Goal: Information Seeking & Learning: Learn about a topic

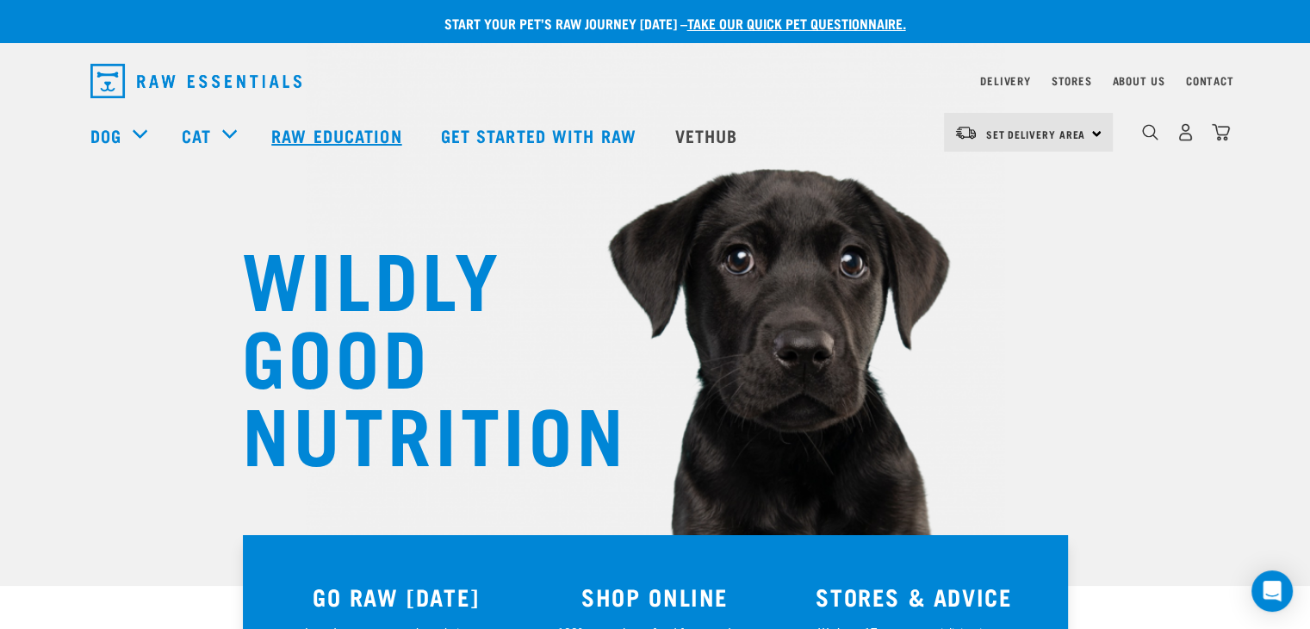
click at [328, 133] on link "Raw Education" at bounding box center [338, 135] width 169 height 69
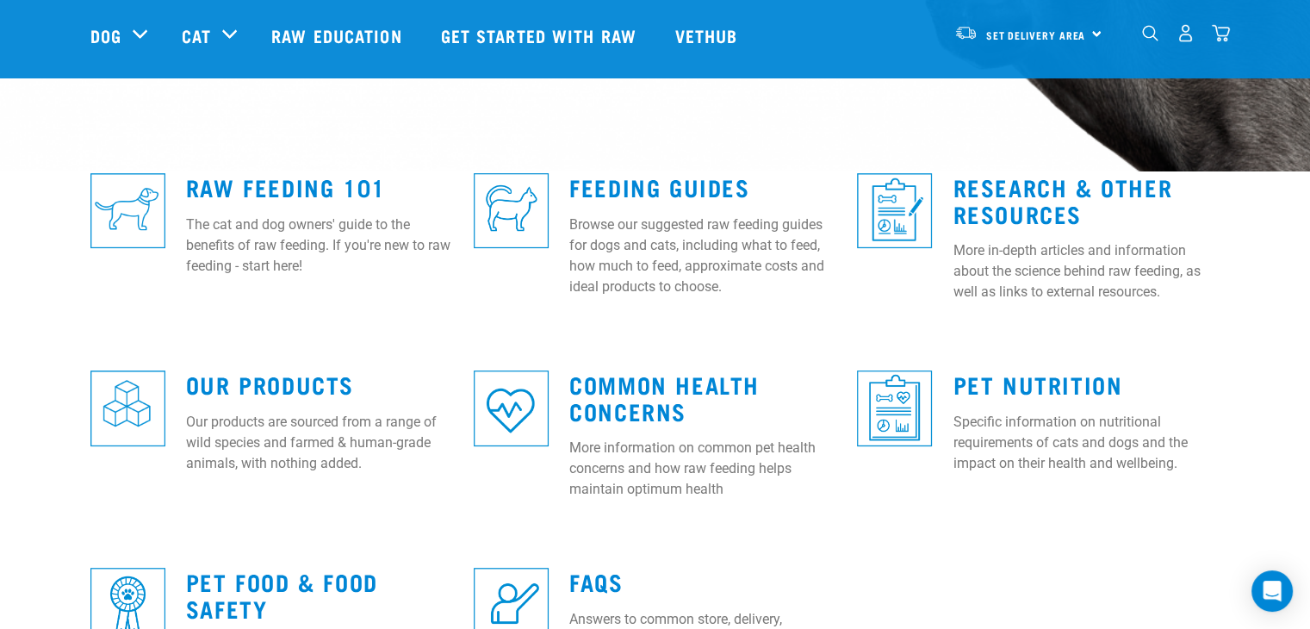
scroll to position [413, 0]
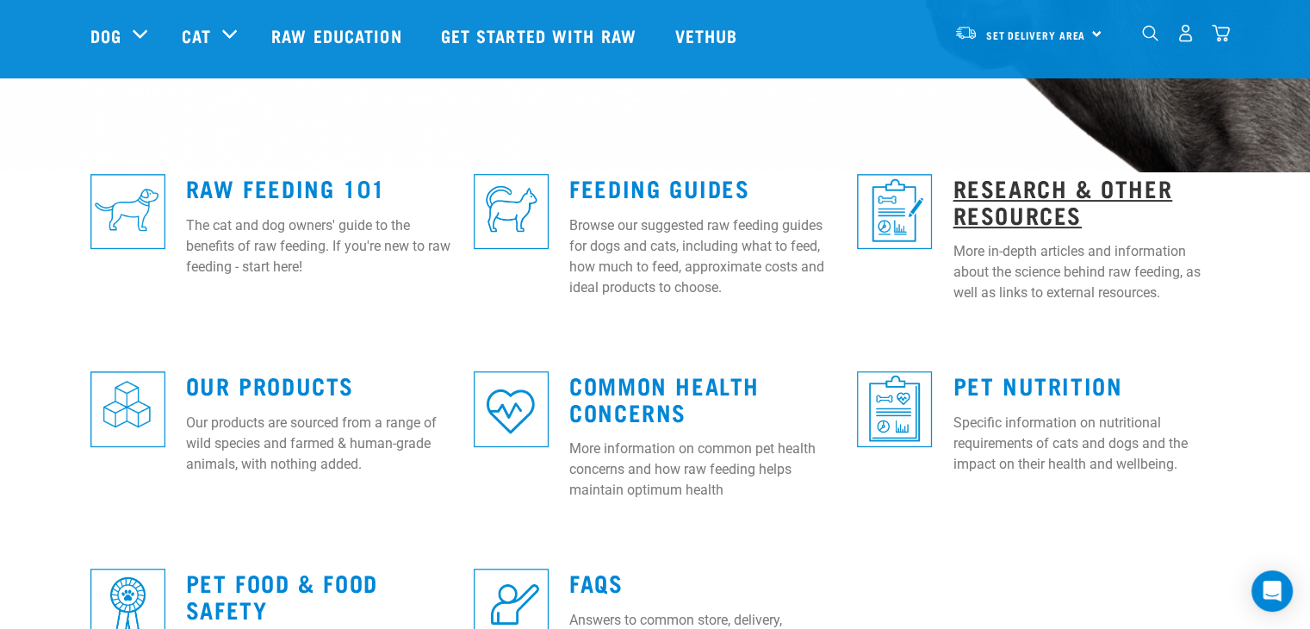
click at [1025, 194] on link "Research & Other Resources" at bounding box center [1062, 201] width 220 height 40
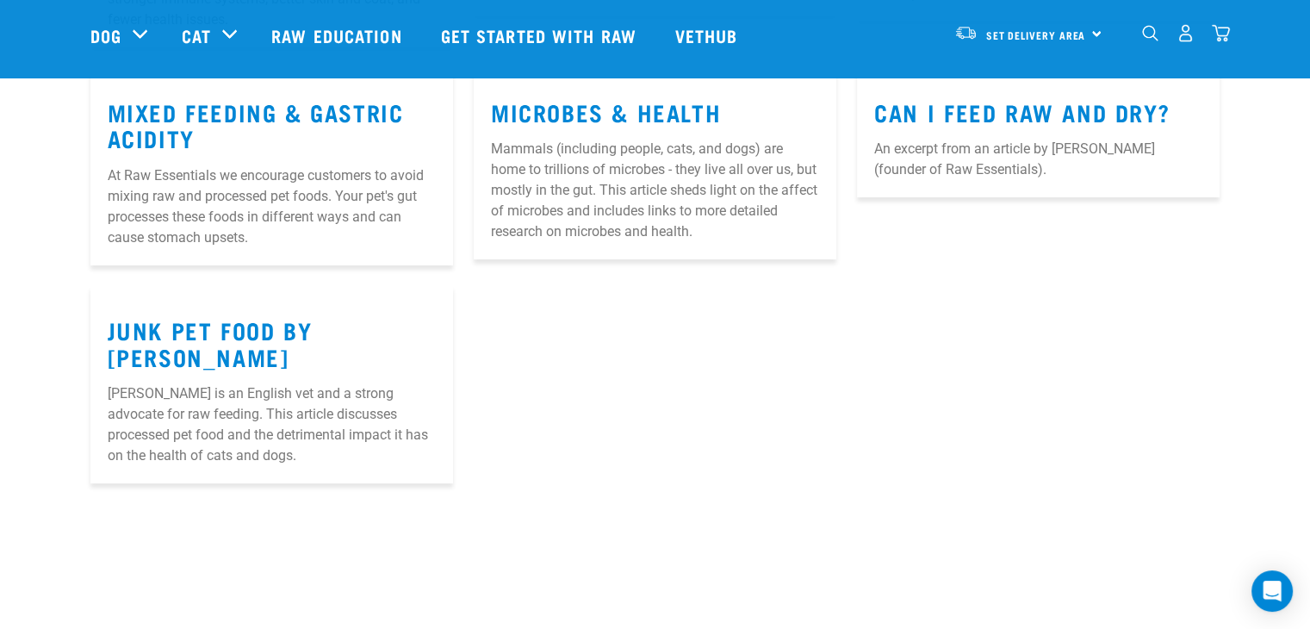
scroll to position [551, 0]
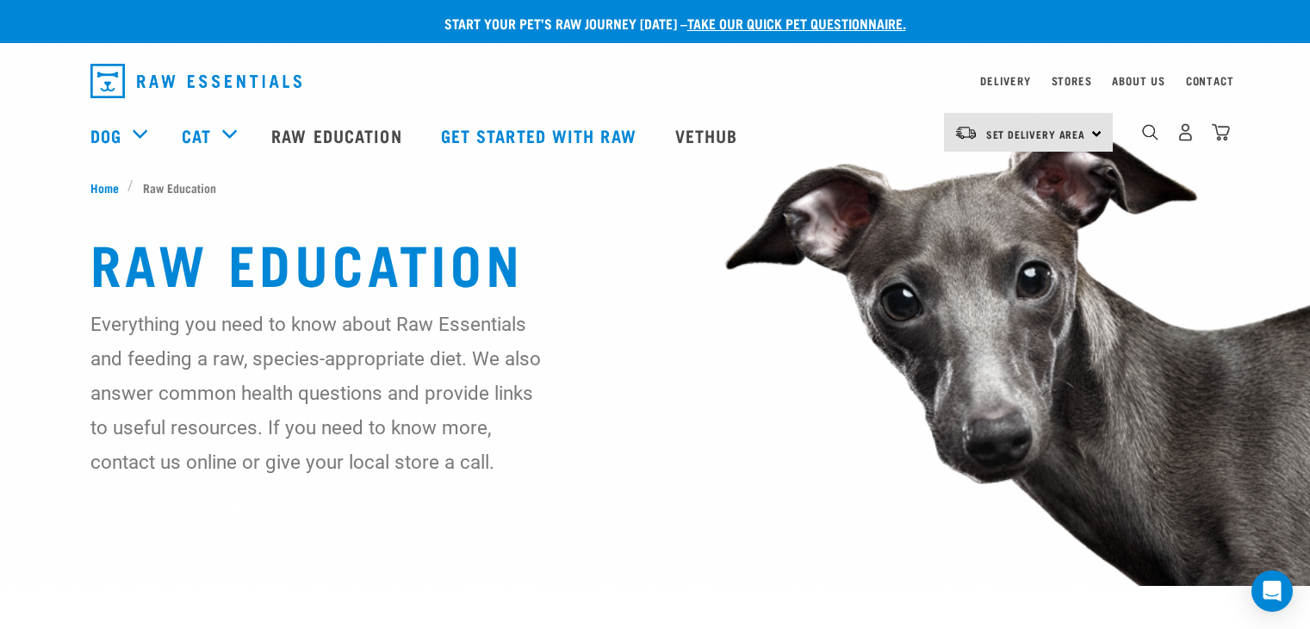
scroll to position [413, 0]
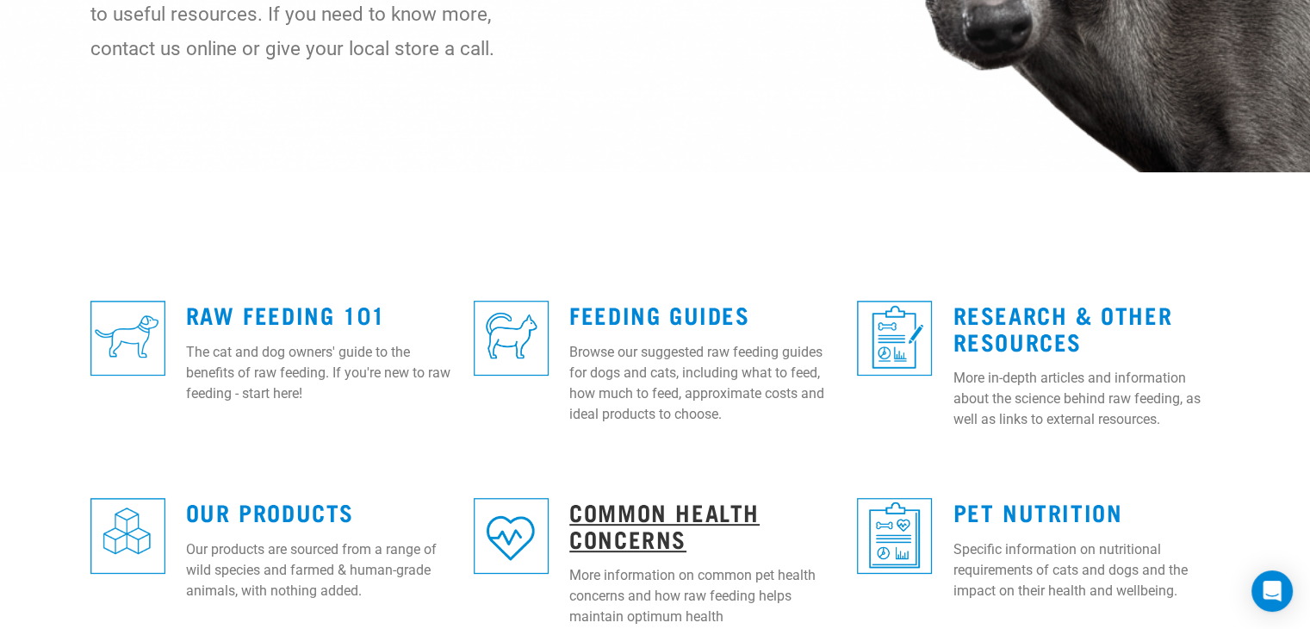
click at [627, 544] on link "Common Health Concerns" at bounding box center [664, 525] width 190 height 40
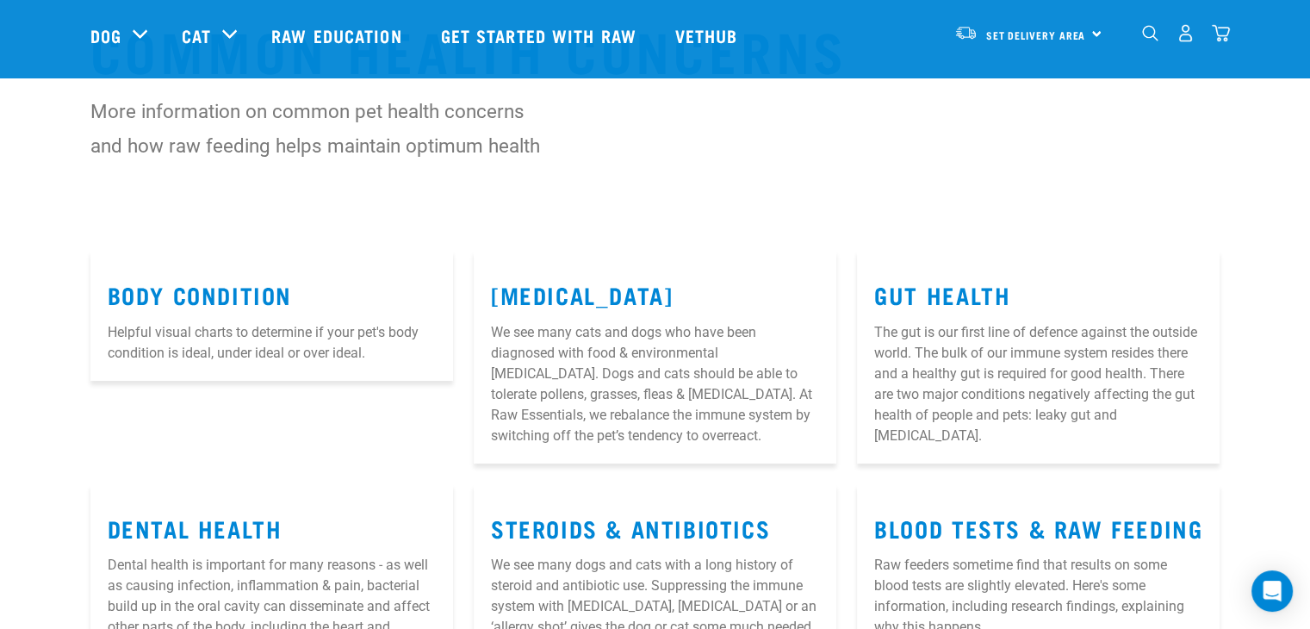
scroll to position [138, 0]
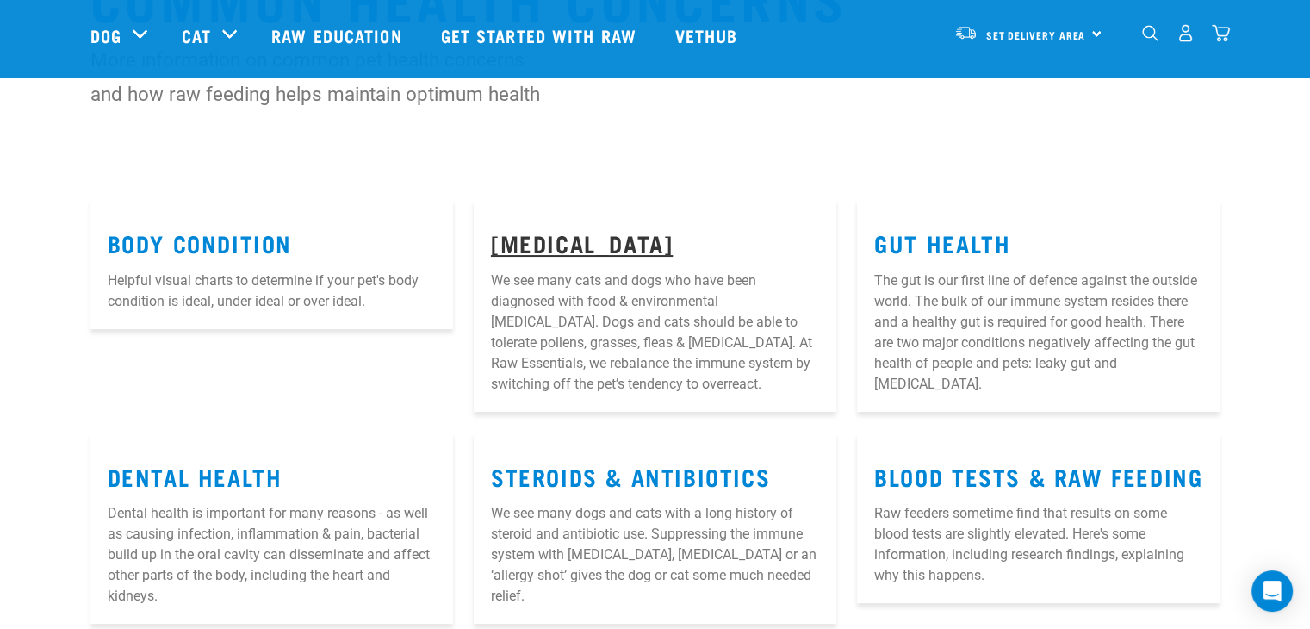
click at [573, 247] on link "Allergies" at bounding box center [582, 242] width 182 height 13
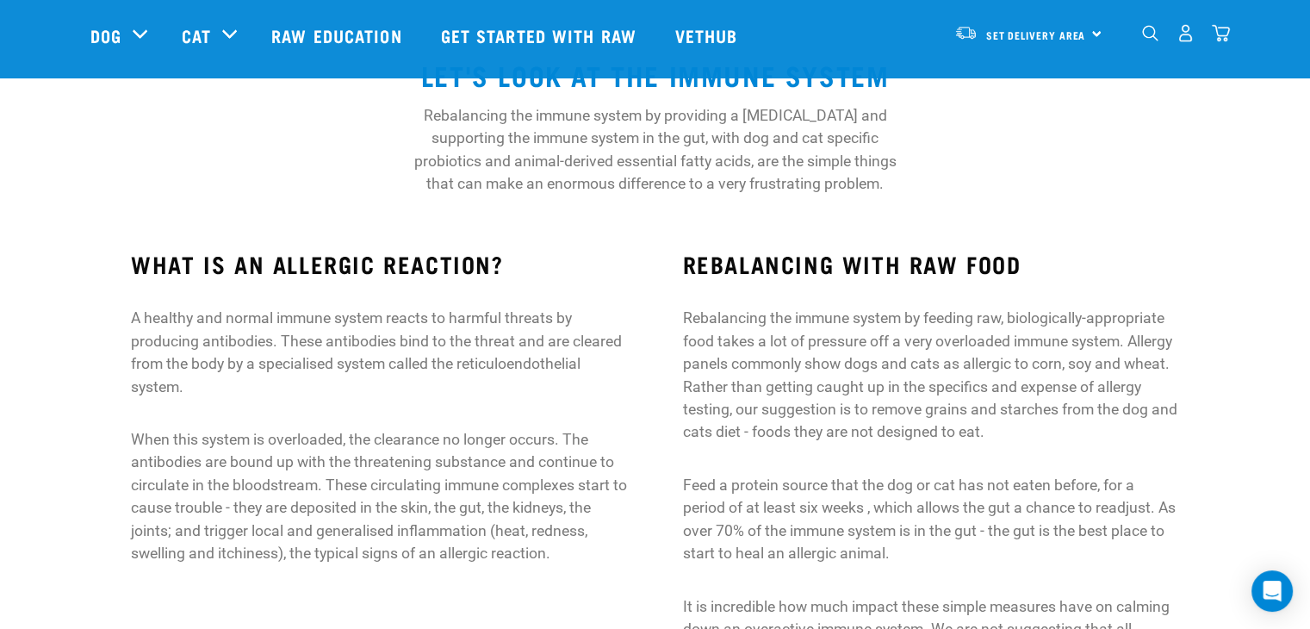
scroll to position [172, 0]
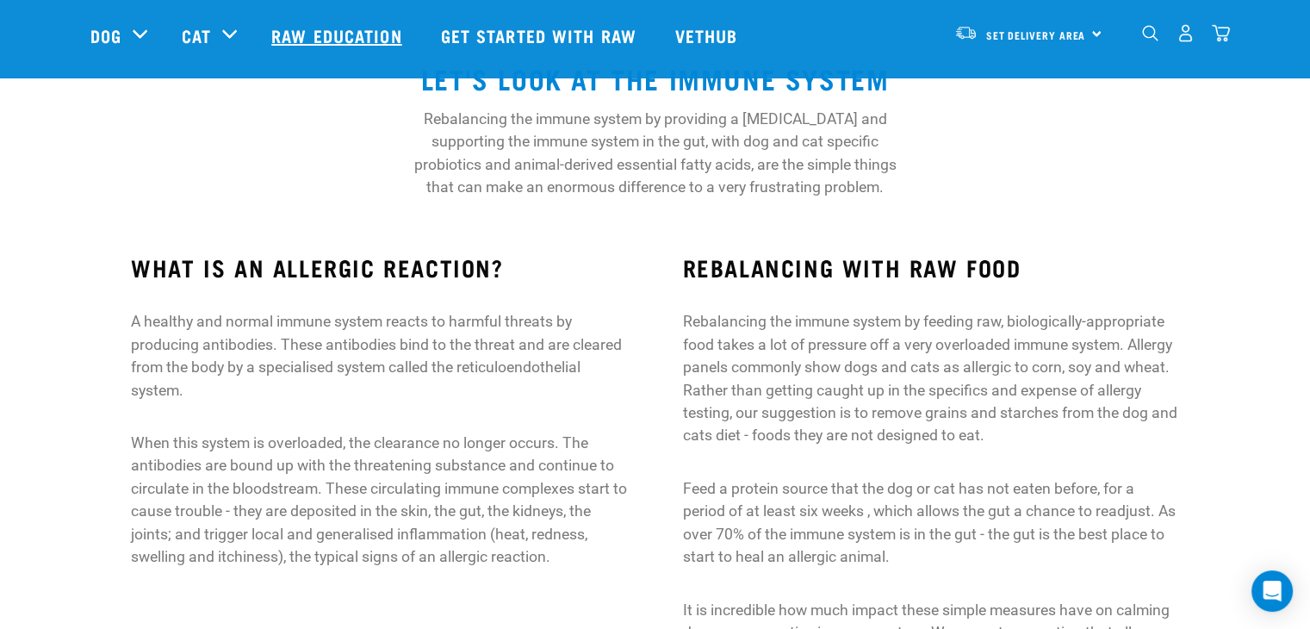
click at [337, 32] on link "Raw Education" at bounding box center [338, 35] width 169 height 69
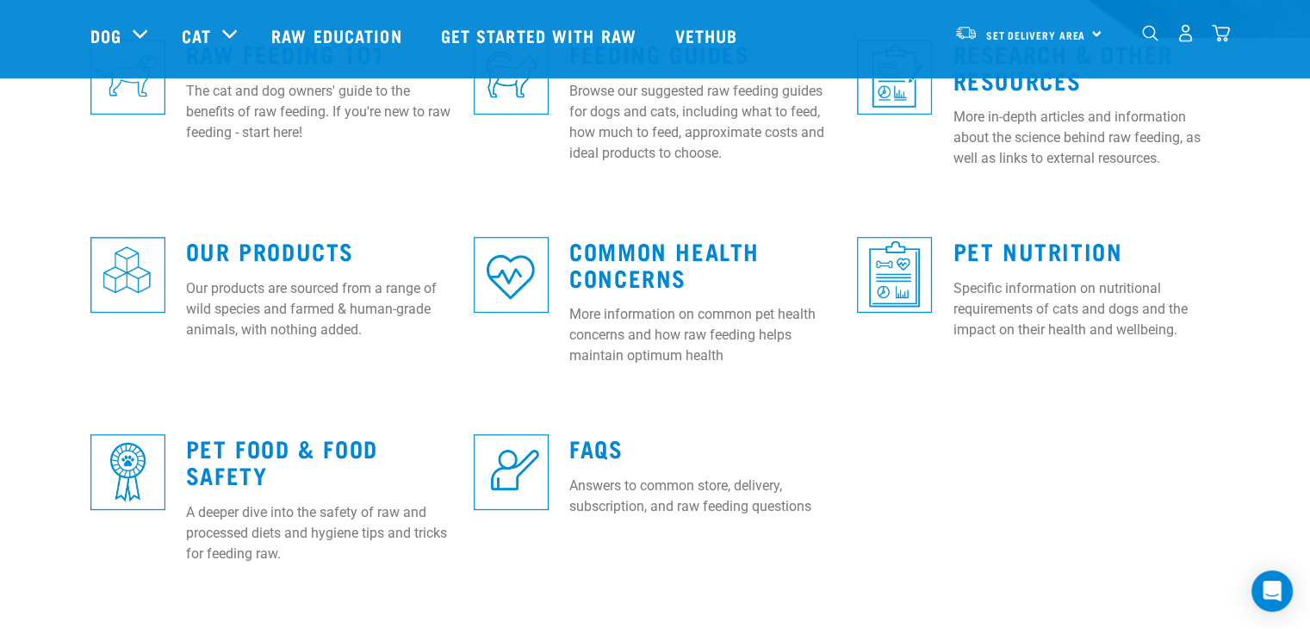
scroll to position [551, 0]
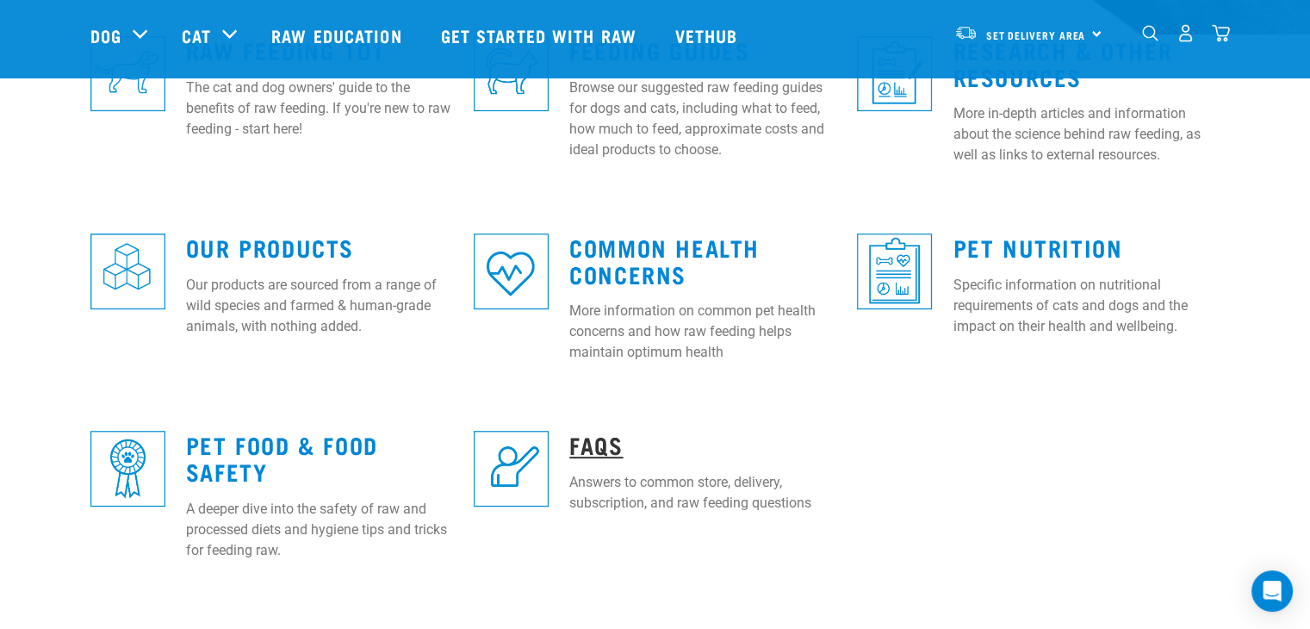
click at [580, 450] on link "FAQs" at bounding box center [595, 443] width 53 height 13
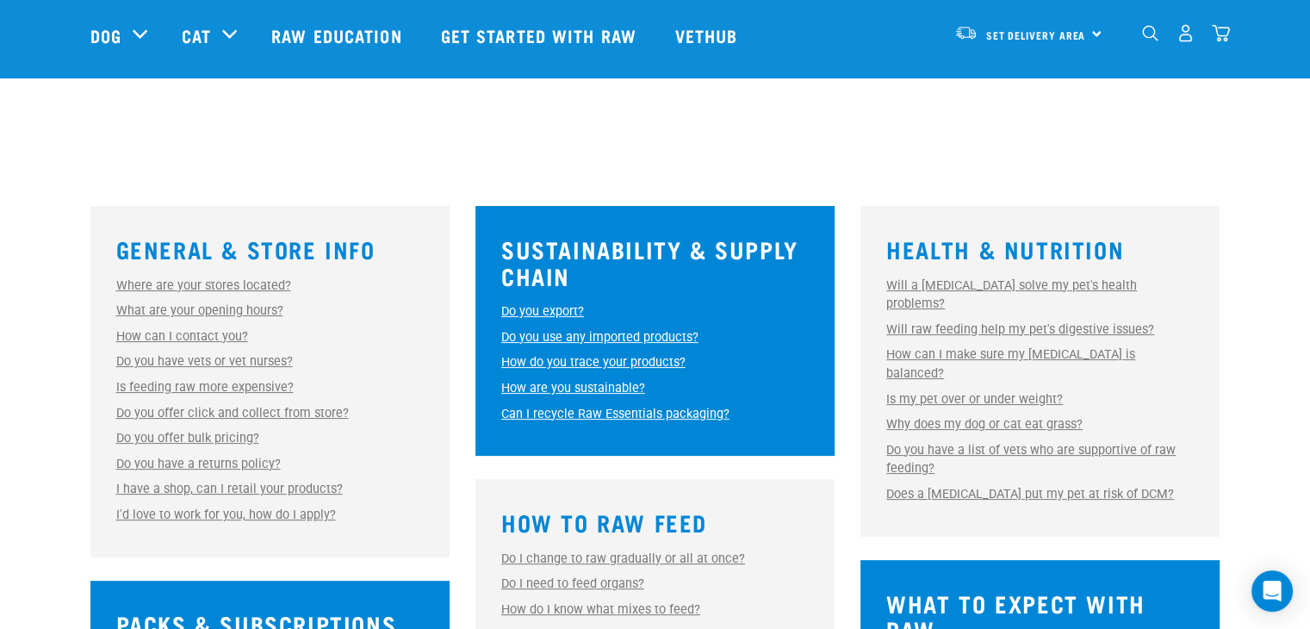
scroll to position [379, 0]
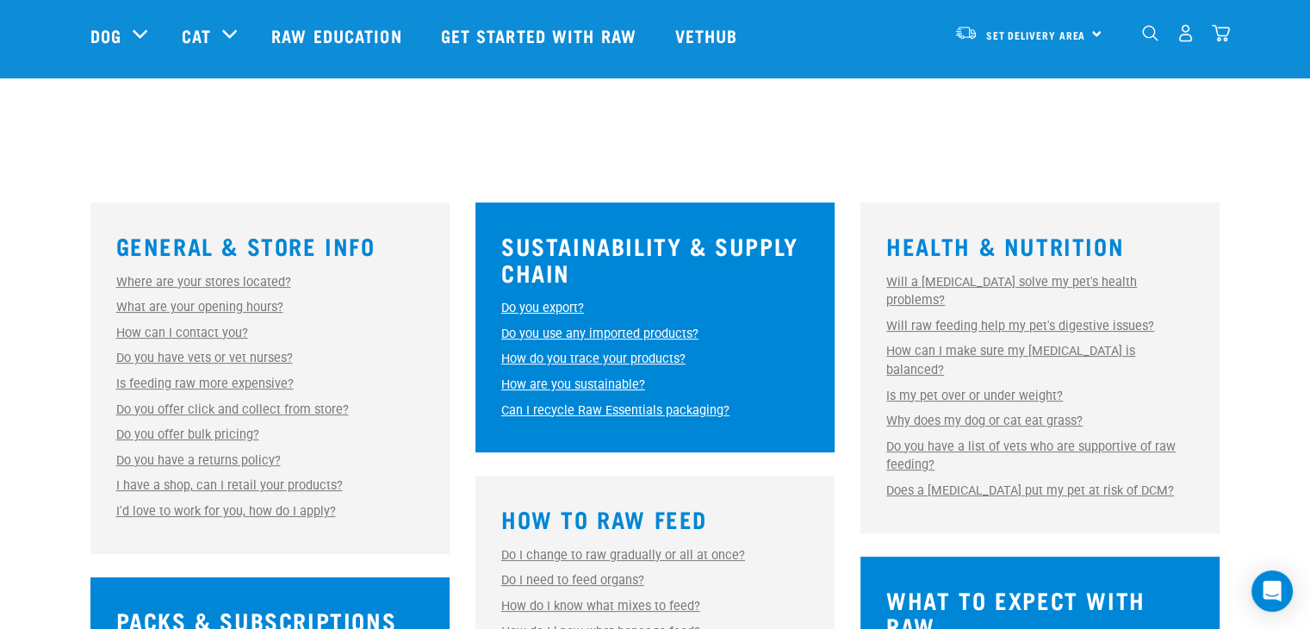
click at [1040, 281] on link "Will a raw diet solve my pet's health problems?" at bounding box center [1011, 292] width 251 height 34
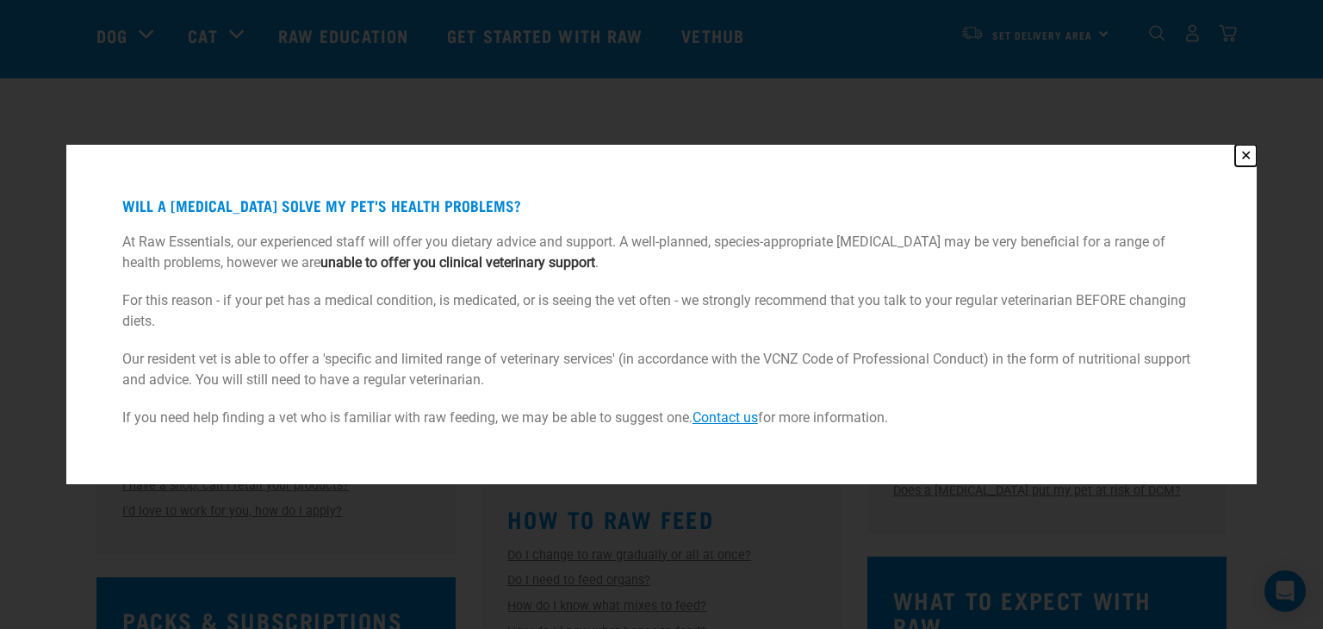
click at [1244, 152] on button "✕" at bounding box center [1246, 156] width 22 height 22
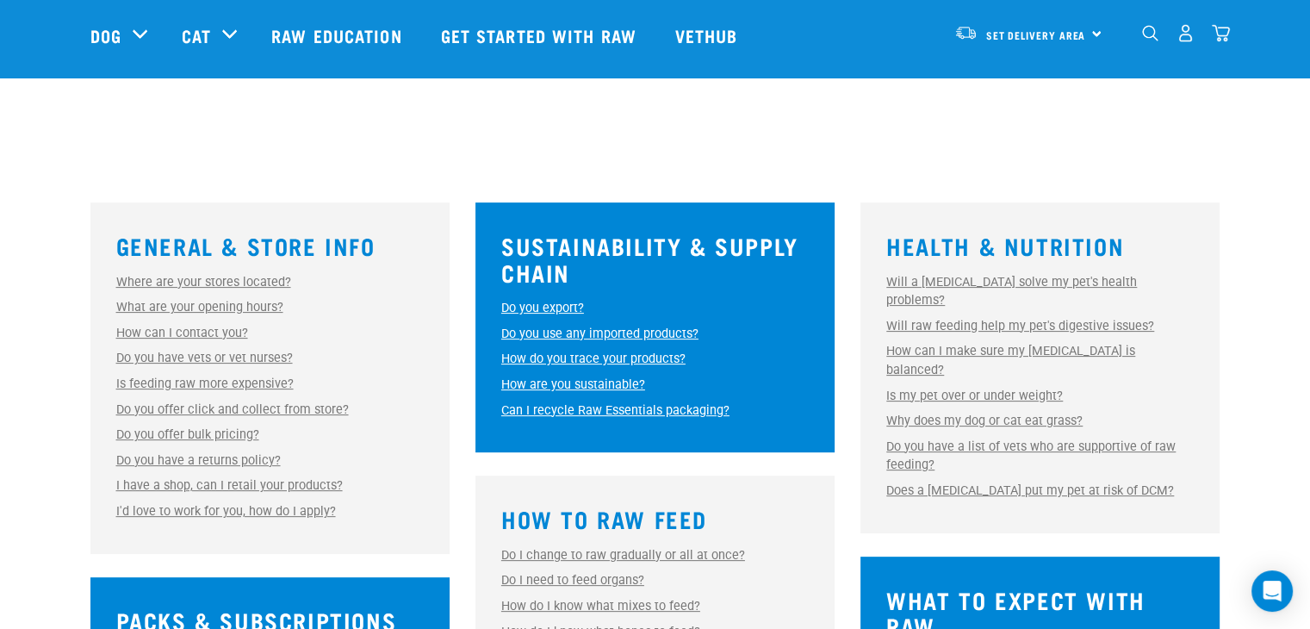
click at [1013, 344] on link "How can I make sure my raw diet is balanced?" at bounding box center [1010, 361] width 249 height 34
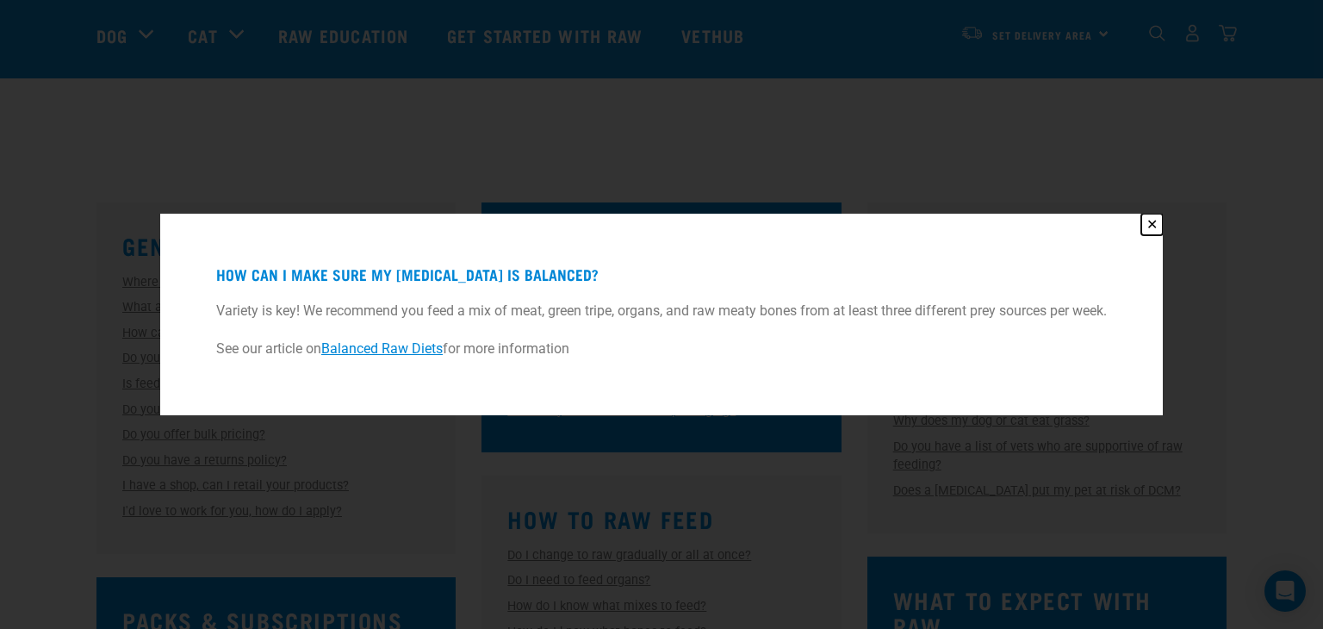
click at [1154, 222] on button "✕" at bounding box center [1152, 225] width 22 height 22
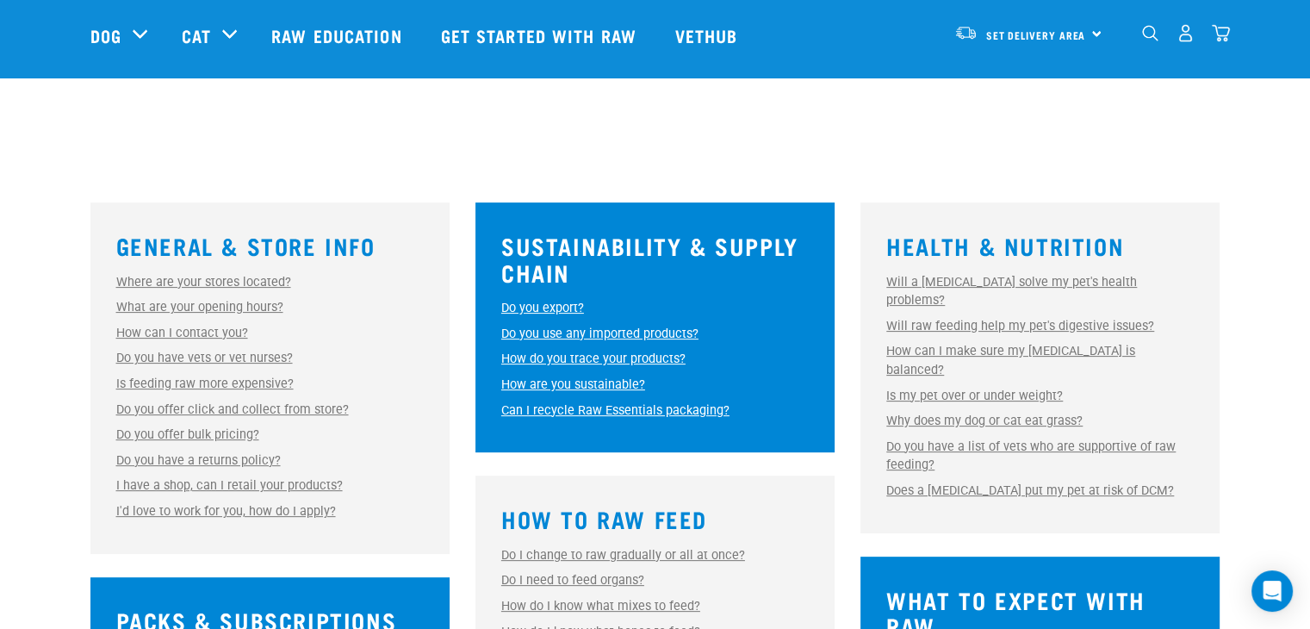
click at [1078, 483] on link "Does a raw diet put my pet at risk of DCM?" at bounding box center [1030, 490] width 288 height 15
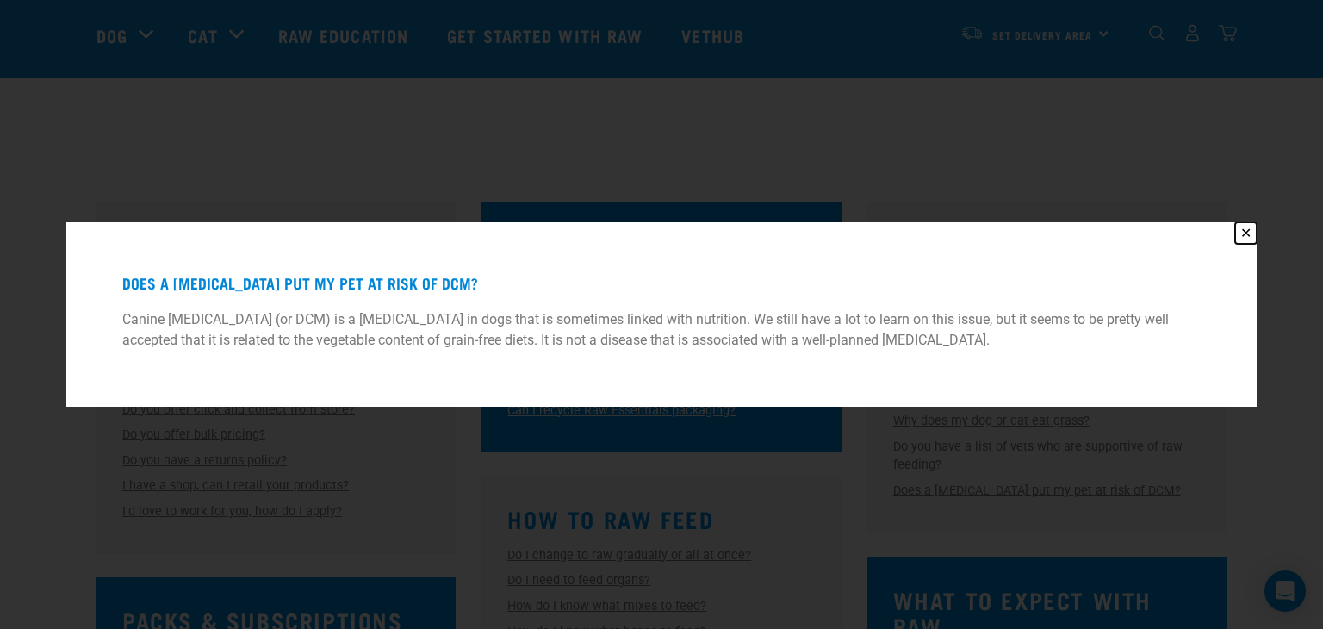
click at [1249, 226] on button "✕" at bounding box center [1246, 233] width 22 height 22
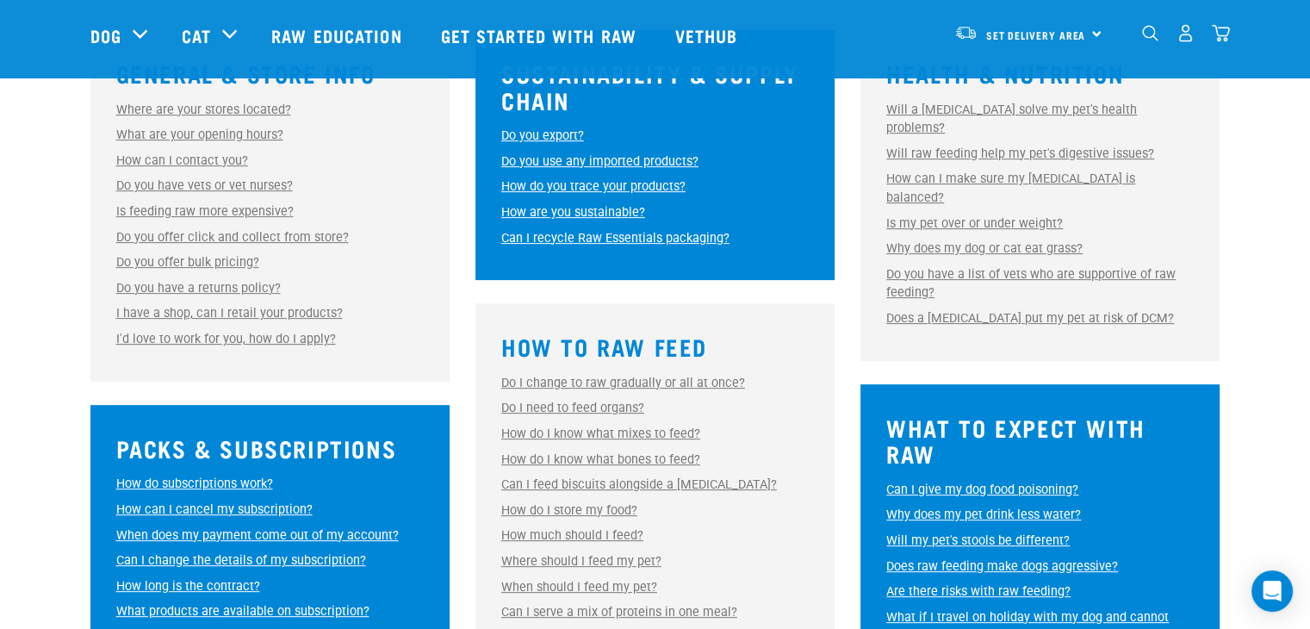
scroll to position [586, 0]
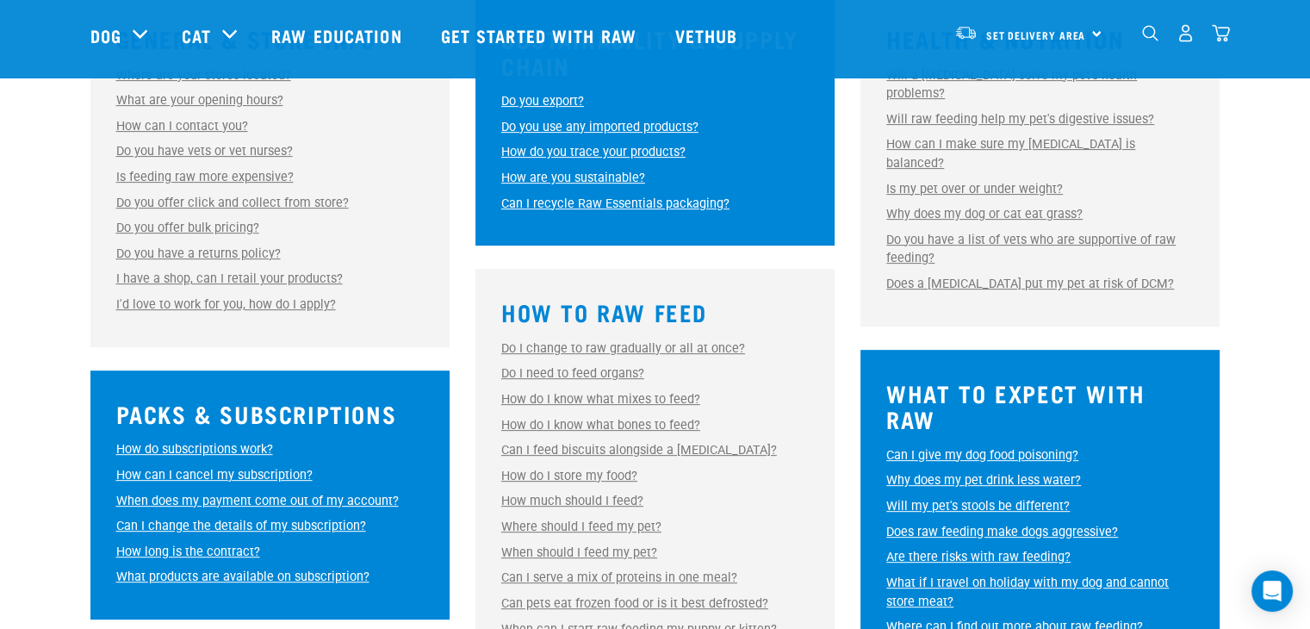
click at [641, 149] on link "How do you trace your products?" at bounding box center [593, 152] width 184 height 15
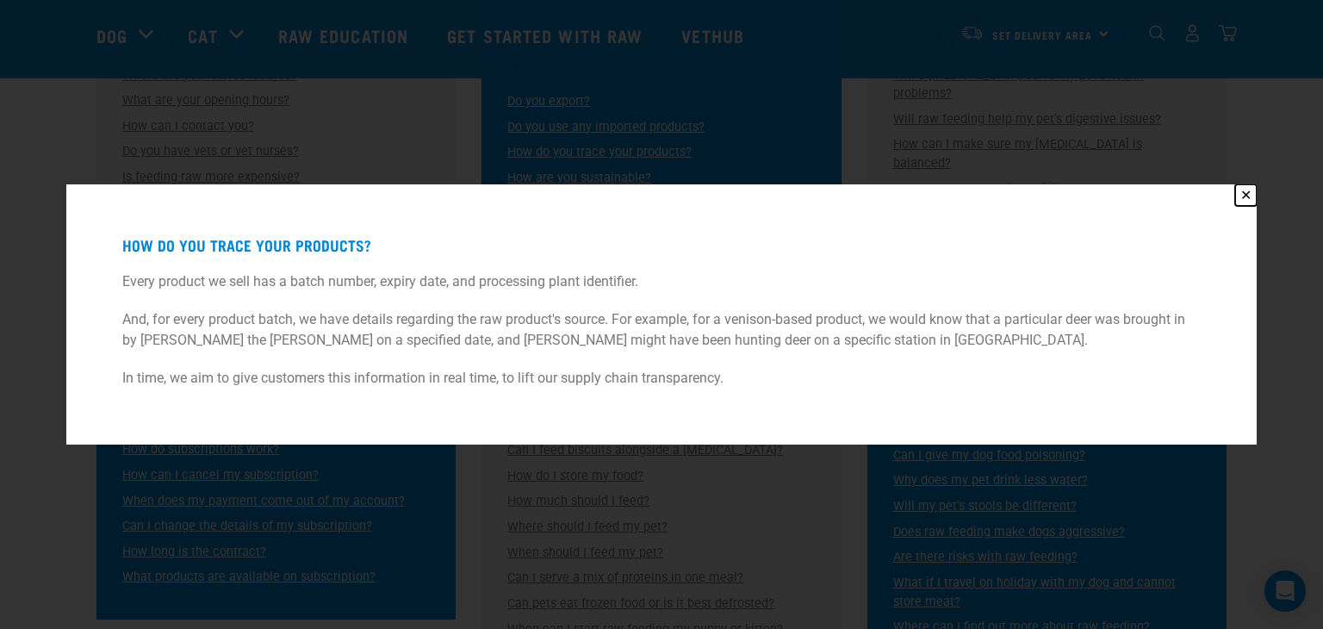
click at [1250, 193] on button "✕" at bounding box center [1246, 195] width 22 height 22
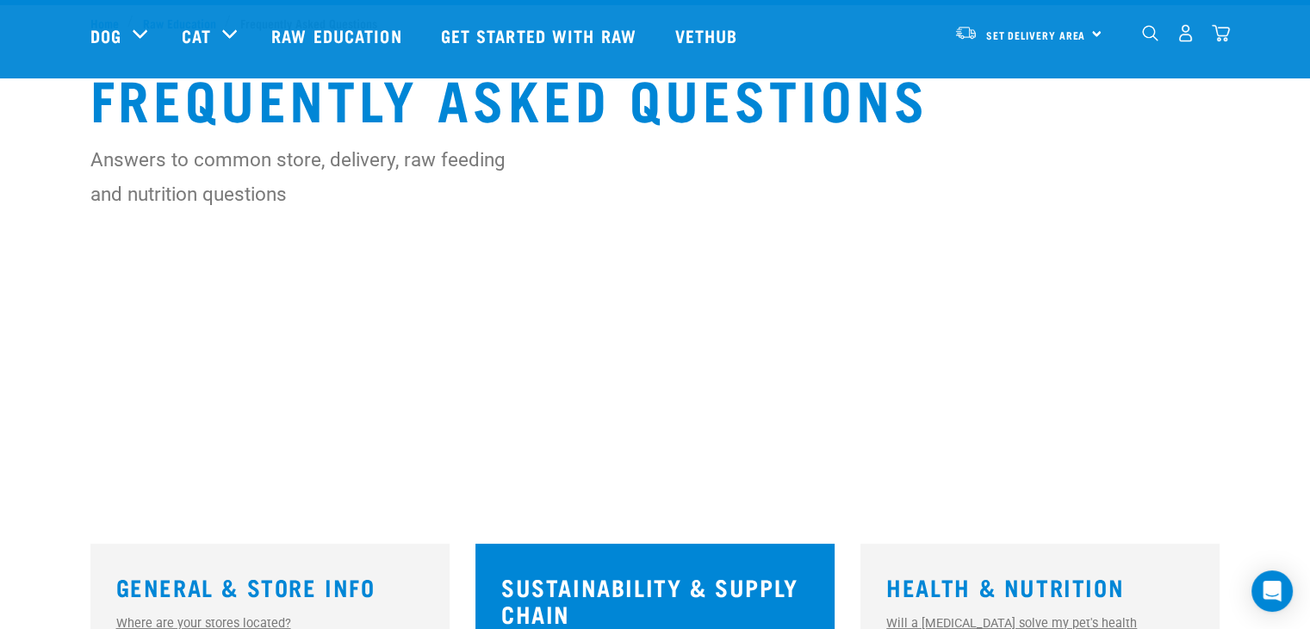
scroll to position [34, 0]
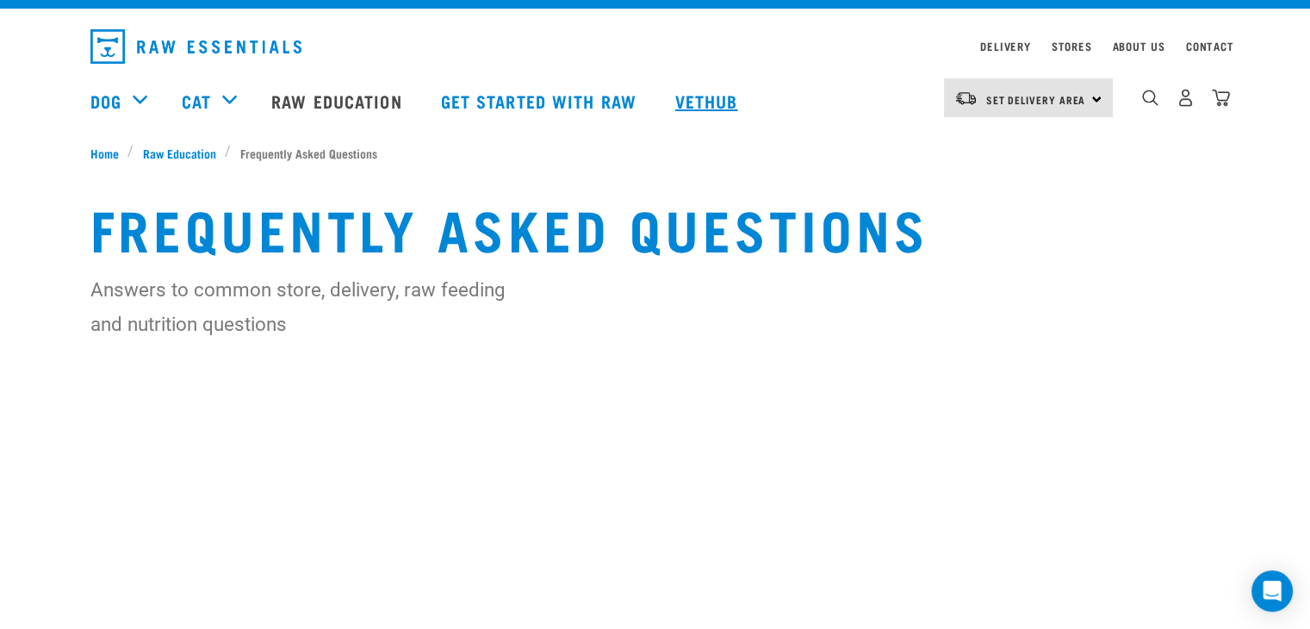
click at [710, 104] on link "Vethub" at bounding box center [709, 100] width 102 height 69
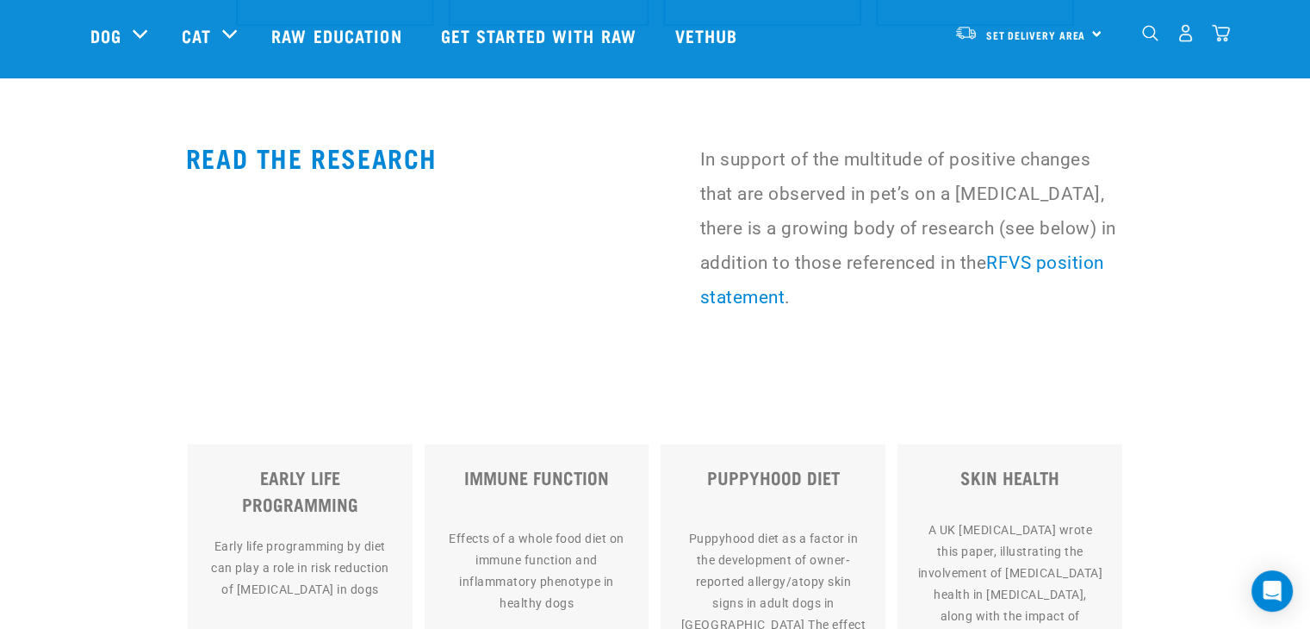
scroll to position [9475, 0]
